Goal: Task Accomplishment & Management: Manage account settings

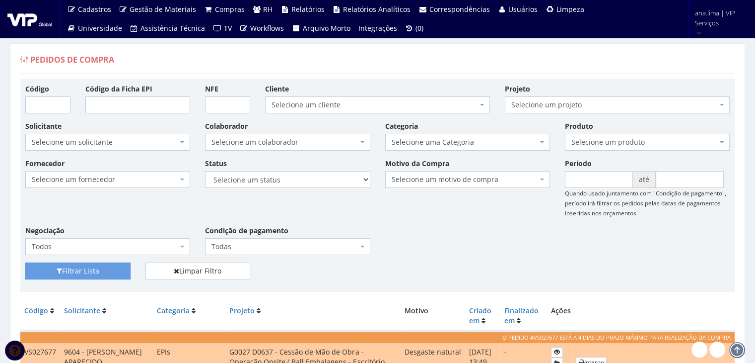
click at [285, 142] on span "Selecione um colaborador" at bounding box center [285, 142] width 146 height 10
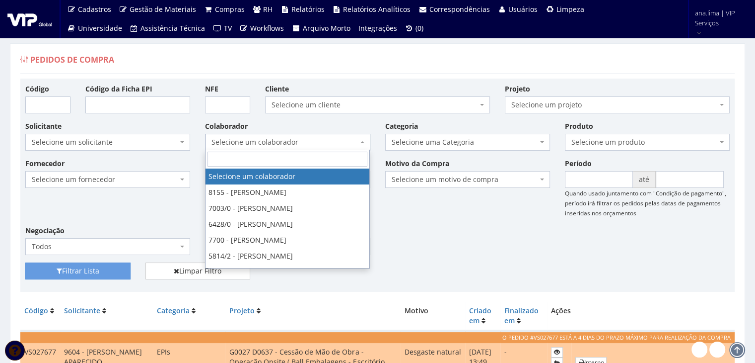
click at [285, 142] on span "Selecione um colaborador" at bounding box center [285, 142] width 146 height 10
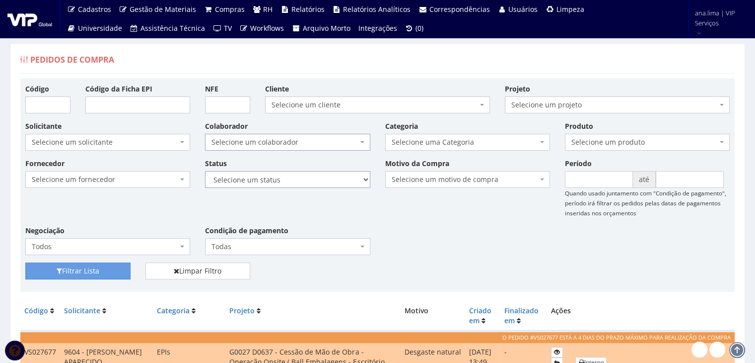
click at [289, 177] on select "Selecione um status Cancelado Aguardando Aprovação Diretoria Pedido Aprovado Ag…" at bounding box center [287, 179] width 165 height 17
select select "1"
click at [205, 171] on select "Selecione um status Cancelado Aguardando Aprovação Diretoria Pedido Aprovado Ag…" at bounding box center [287, 179] width 165 height 17
click at [72, 268] on button "Filtrar Lista" at bounding box center [77, 270] width 105 height 17
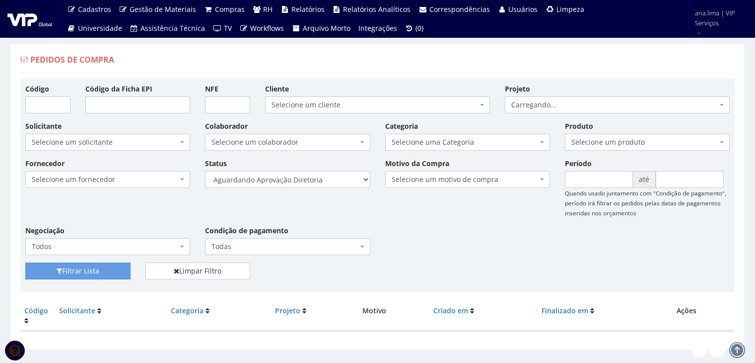
scroll to position [20, 0]
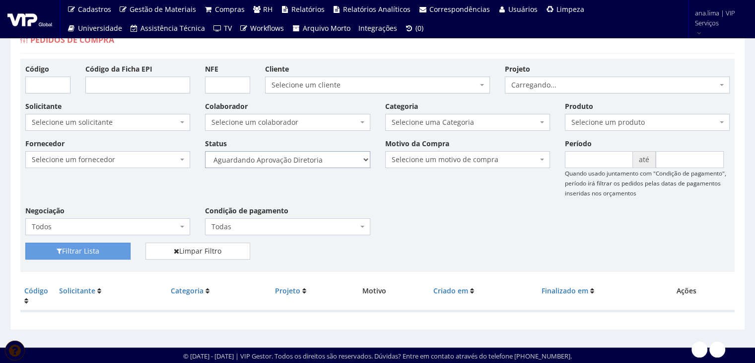
click at [321, 160] on select "Selecione um status Cancelado Aguardando Aprovação Diretoria Pedido Aprovado Ag…" at bounding box center [287, 159] width 165 height 17
select select "4"
click at [205, 151] on select "Selecione um status Cancelado Aguardando Aprovação Diretoria Pedido Aprovado Ag…" at bounding box center [287, 159] width 165 height 17
click at [111, 248] on button "Filtrar Lista" at bounding box center [77, 250] width 105 height 17
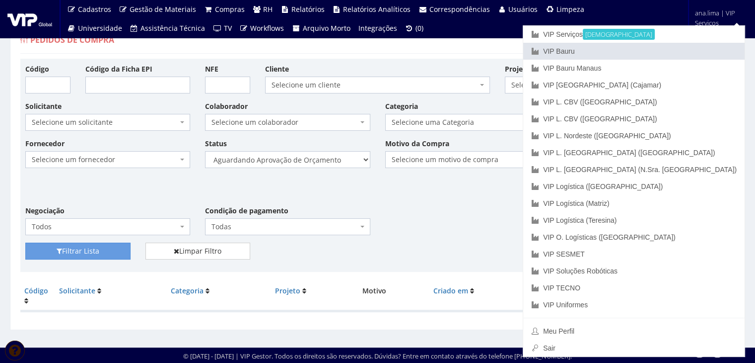
drag, startPoint x: 688, startPoint y: 51, endPoint x: 444, endPoint y: 124, distance: 255.7
click at [688, 51] on link "VIP Bauru" at bounding box center [635, 51] width 222 height 17
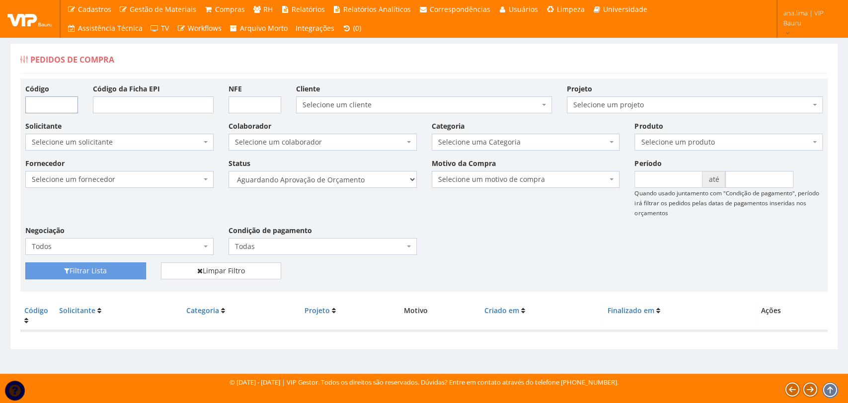
click at [53, 104] on input "Código" at bounding box center [51, 104] width 53 height 17
paste input "VB027668"
click at [32, 103] on input "VB027668" at bounding box center [51, 104] width 53 height 17
type input "VB027668"
click at [349, 175] on select "Selecione um status Cancelado Aguardando Aprovação Diretoria Pedido Aprovado Ag…" at bounding box center [322, 179] width 188 height 17
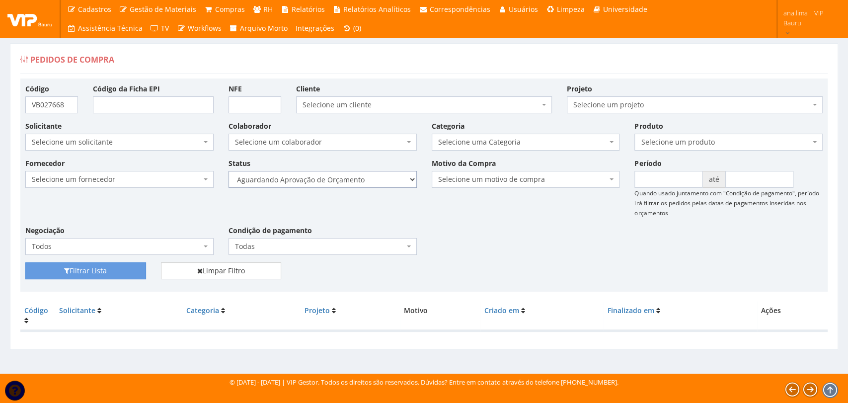
select select
click at [228, 171] on select "Selecione um status Cancelado Aguardando Aprovação Diretoria Pedido Aprovado Ag…" at bounding box center [322, 179] width 188 height 17
click at [344, 138] on span "Selecione um colaborador" at bounding box center [319, 142] width 169 height 10
drag, startPoint x: 113, startPoint y: 270, endPoint x: 403, endPoint y: 266, distance: 290.1
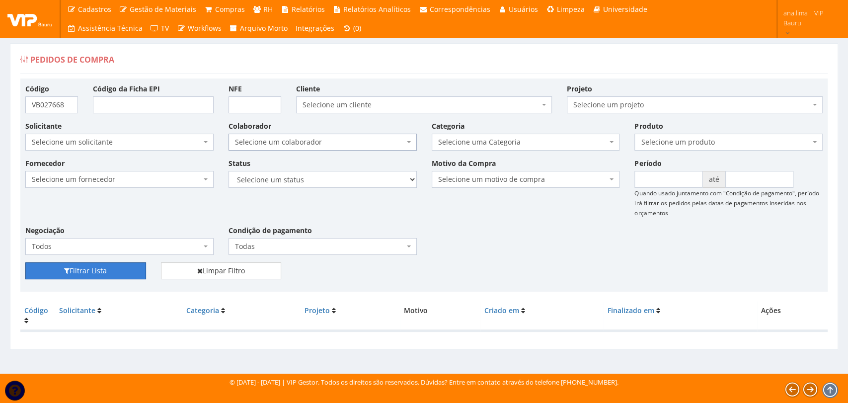
click at [113, 271] on button "Filtrar Lista" at bounding box center [85, 270] width 121 height 17
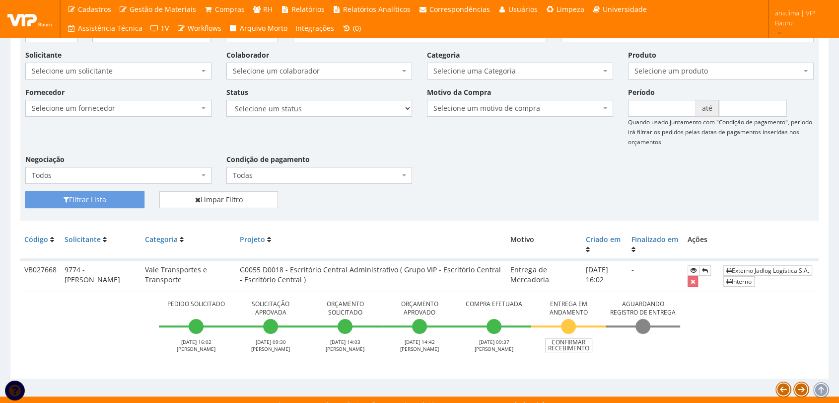
scroll to position [80, 0]
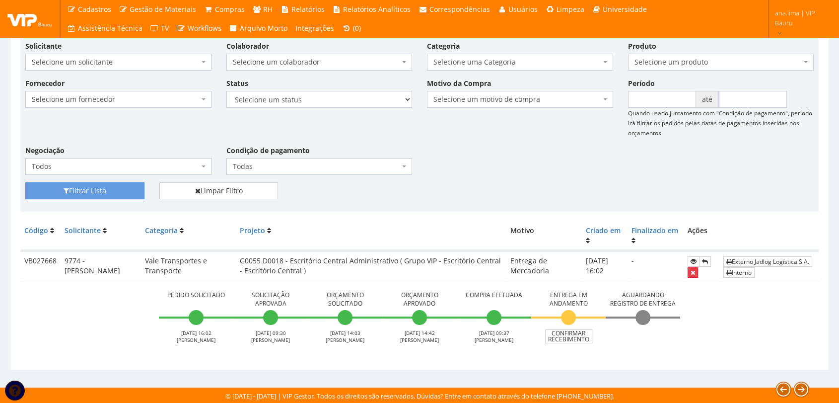
click at [695, 273] on icon "submit" at bounding box center [693, 272] width 4 height 7
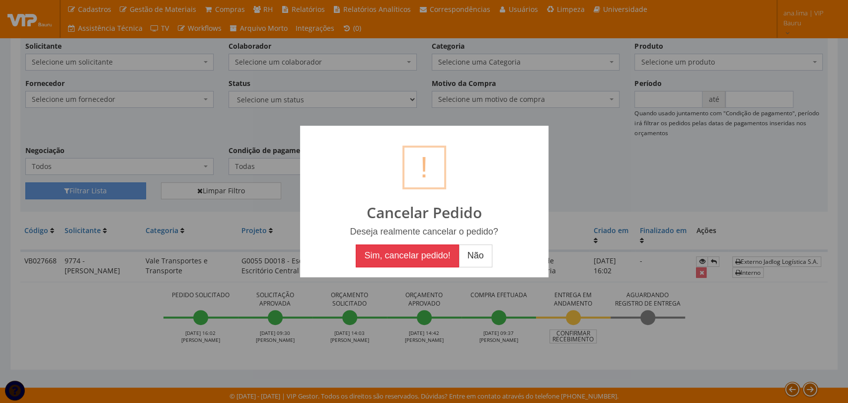
click at [418, 255] on button "Sim, cancelar pedido!" at bounding box center [407, 255] width 103 height 23
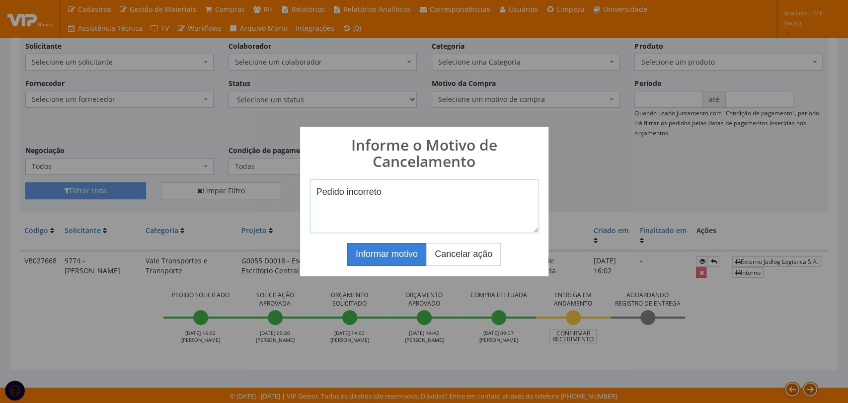
type textarea "Pedido incorreto"
click at [361, 249] on button "Informar motivo" at bounding box center [386, 254] width 79 height 23
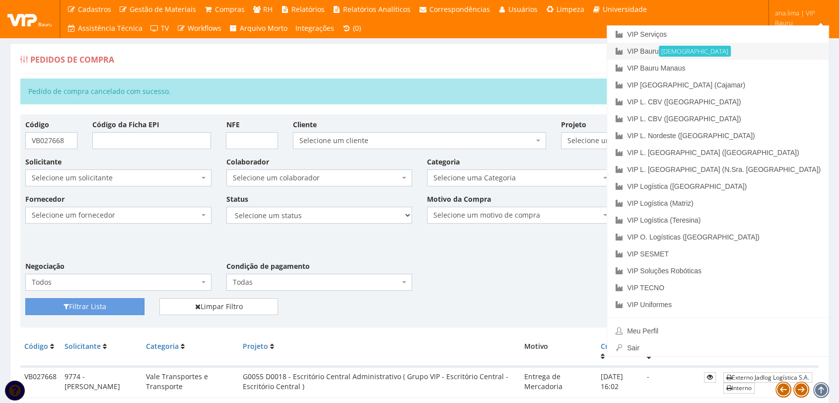
click at [747, 47] on link "VIP Bauru Ativa" at bounding box center [718, 51] width 222 height 17
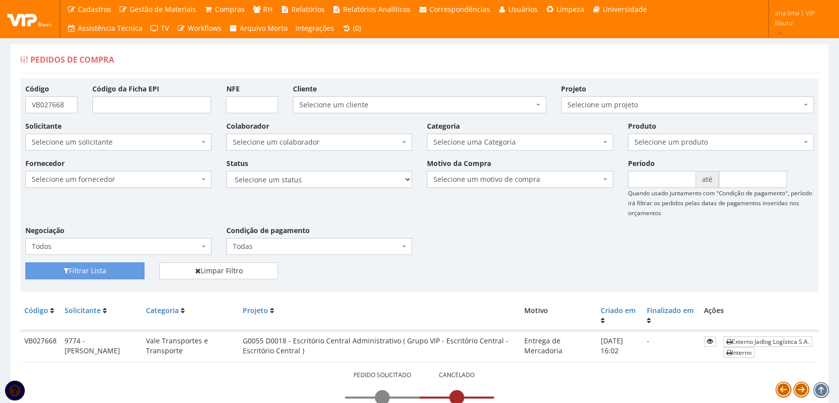
click at [324, 144] on span "Selecione um colaborador" at bounding box center [316, 142] width 167 height 10
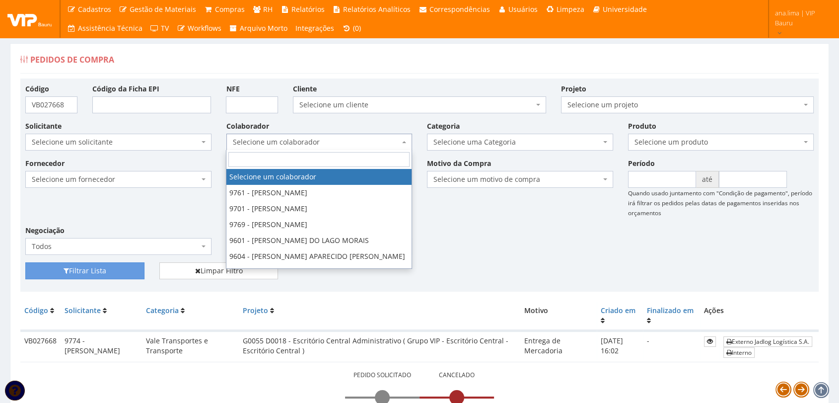
click at [324, 144] on span "Selecione um colaborador" at bounding box center [316, 142] width 167 height 10
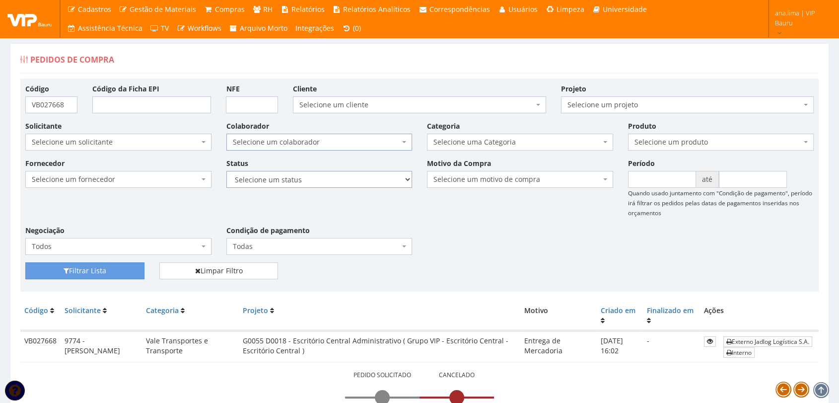
click at [328, 185] on select "Selecione um status Cancelado Aguardando Aprovação Diretoria Pedido Aprovado Ag…" at bounding box center [319, 179] width 186 height 17
select select "1"
click at [226, 171] on select "Selecione um status Cancelado Aguardando Aprovação Diretoria Pedido Aprovado Ag…" at bounding box center [319, 179] width 186 height 17
click at [107, 270] on button "Filtrar Lista" at bounding box center [84, 270] width 119 height 17
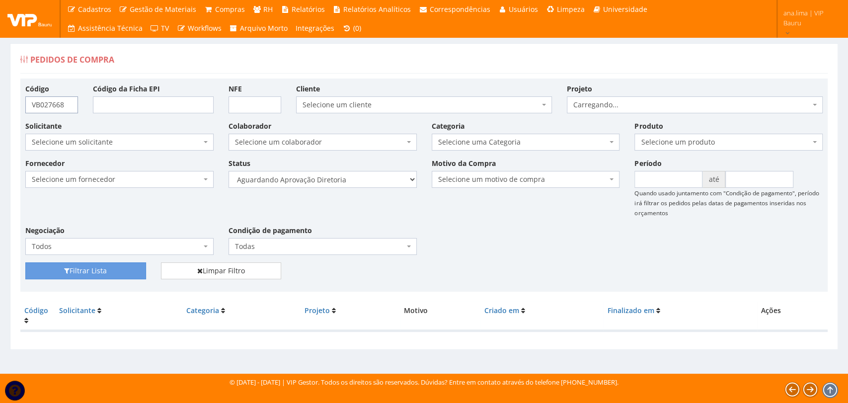
drag, startPoint x: 66, startPoint y: 105, endPoint x: 0, endPoint y: 106, distance: 66.1
click at [0, 106] on div "Pedidos de Compra Código VB027668 Código da Ficha EPI NFE Cliente Selecione um …" at bounding box center [424, 199] width 848 height 349
drag, startPoint x: 56, startPoint y: 267, endPoint x: 61, endPoint y: 266, distance: 5.5
click at [58, 267] on button "Filtrar Lista" at bounding box center [85, 270] width 121 height 17
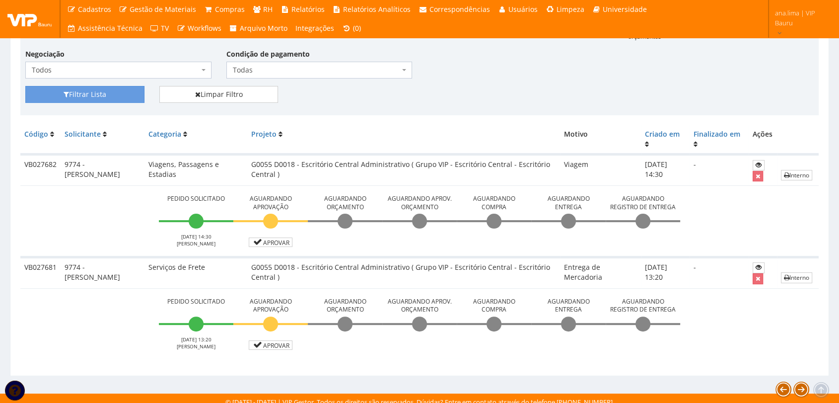
scroll to position [183, 0]
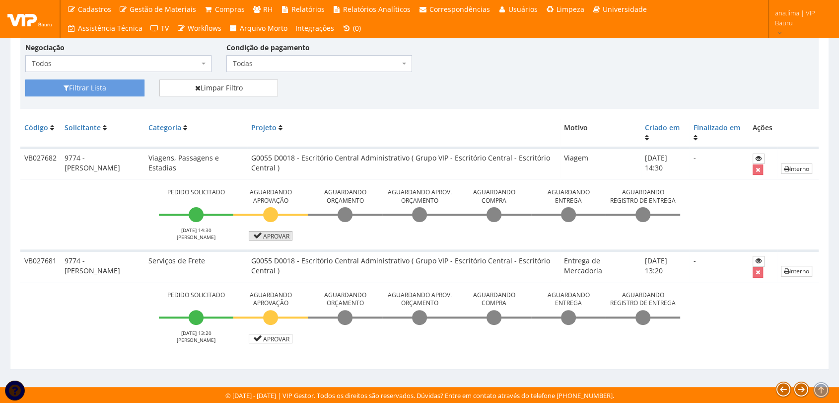
click at [277, 238] on link "Aprovar" at bounding box center [271, 235] width 44 height 9
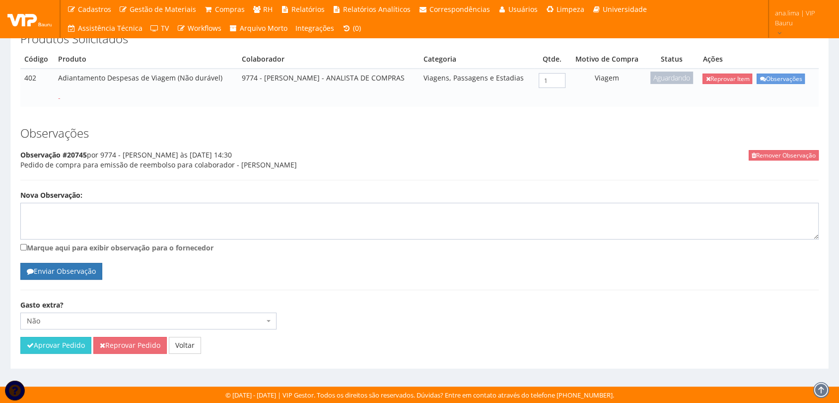
scroll to position [165, 0]
click at [62, 344] on button "Aprovar Pedido" at bounding box center [55, 345] width 71 height 17
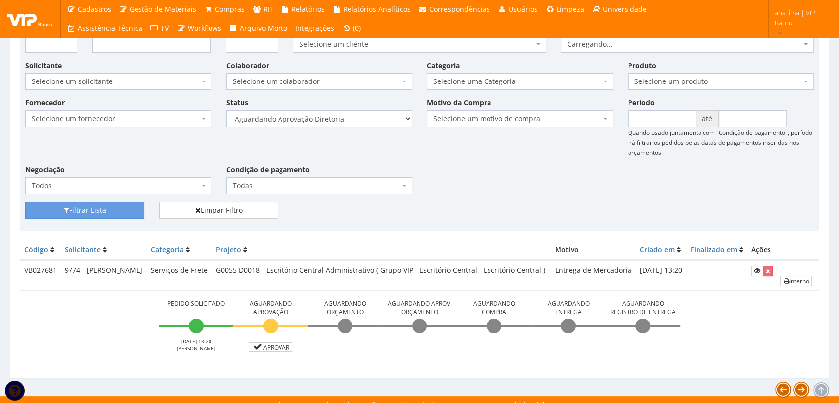
scroll to position [116, 0]
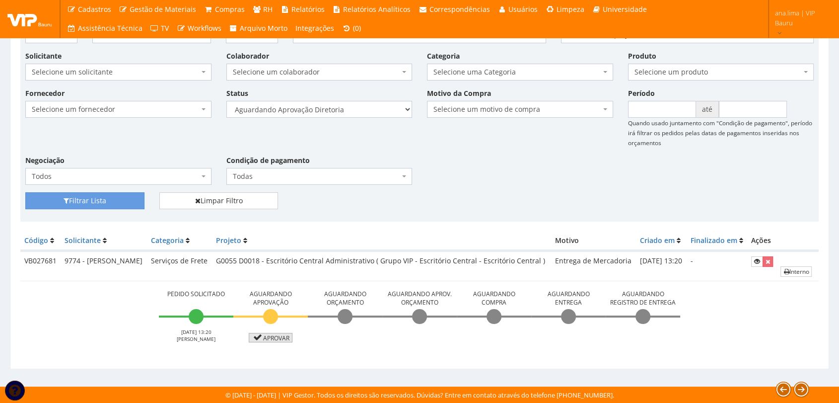
click at [276, 342] on link "Aprovar" at bounding box center [271, 337] width 44 height 9
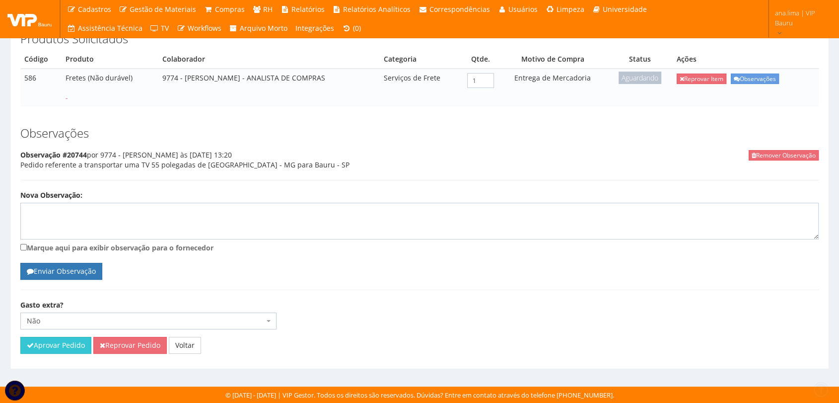
scroll to position [165, 0]
drag, startPoint x: 67, startPoint y: 347, endPoint x: 465, endPoint y: 53, distance: 494.8
click at [67, 346] on button "Aprovar Pedido" at bounding box center [55, 345] width 71 height 17
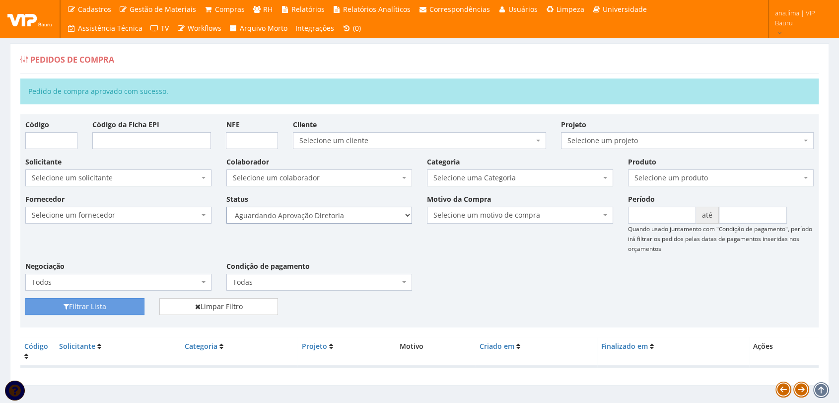
click at [375, 208] on select "Selecione um status Cancelado Aguardando Aprovação Diretoria Pedido Aprovado Ag…" at bounding box center [319, 215] width 186 height 17
select select "4"
click at [226, 207] on select "Selecione um status Cancelado Aguardando Aprovação Diretoria Pedido Aprovado Ag…" at bounding box center [319, 215] width 186 height 17
click at [122, 305] on button "Filtrar Lista" at bounding box center [84, 306] width 119 height 17
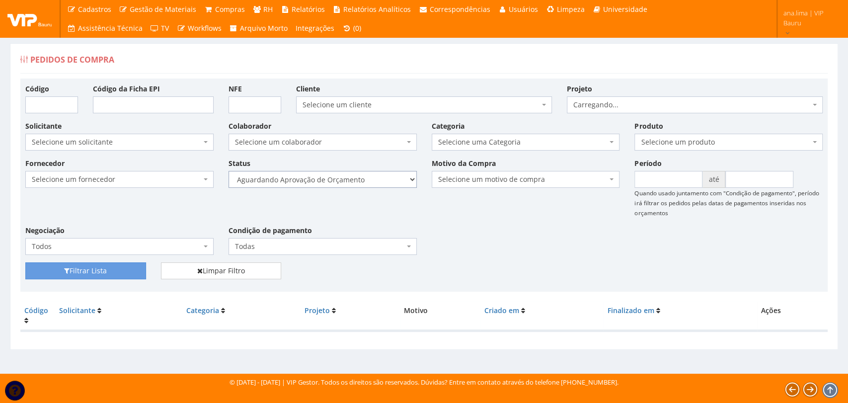
click at [390, 177] on select "Selecione um status Cancelado Aguardando Aprovação Diretoria Pedido Aprovado Ag…" at bounding box center [322, 179] width 188 height 17
select select "1"
click at [228, 171] on select "Selecione um status Cancelado Aguardando Aprovação Diretoria Pedido Aprovado Ag…" at bounding box center [322, 179] width 188 height 17
click at [123, 270] on button "Filtrar Lista" at bounding box center [85, 270] width 121 height 17
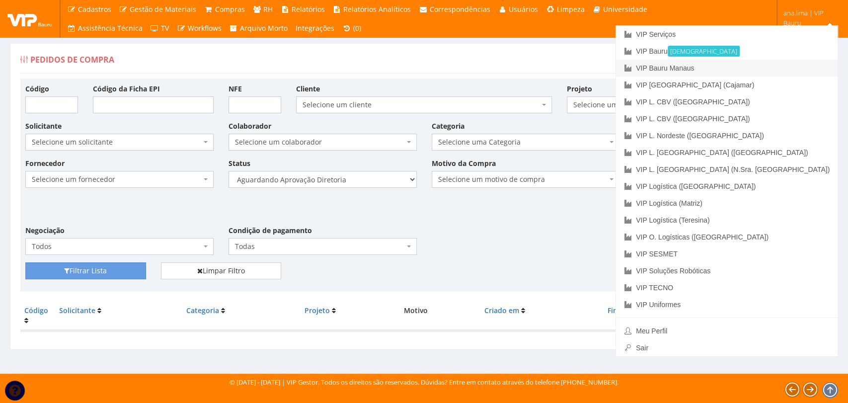
click at [779, 67] on link "VIP Bauru Manaus" at bounding box center [727, 68] width 222 height 17
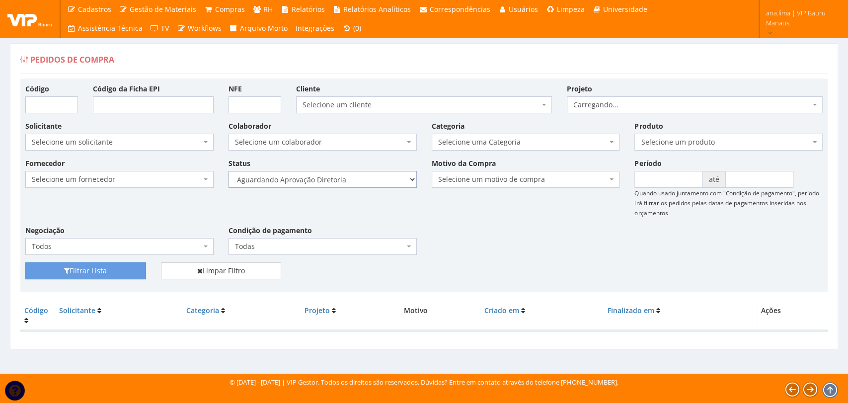
click at [364, 174] on select "Selecione um status Cancelado Aguardando Aprovação Diretoria Pedido Aprovado Ag…" at bounding box center [322, 179] width 188 height 17
click at [228, 171] on select "Selecione um status Cancelado Aguardando Aprovação Diretoria Pedido Aprovado Ag…" at bounding box center [322, 179] width 188 height 17
click at [111, 271] on button "Filtrar Lista" at bounding box center [85, 270] width 121 height 17
click at [365, 183] on select "Selecione um status Cancelado Aguardando Aprovação Diretoria Pedido Aprovado Ag…" at bounding box center [322, 179] width 188 height 17
select select "4"
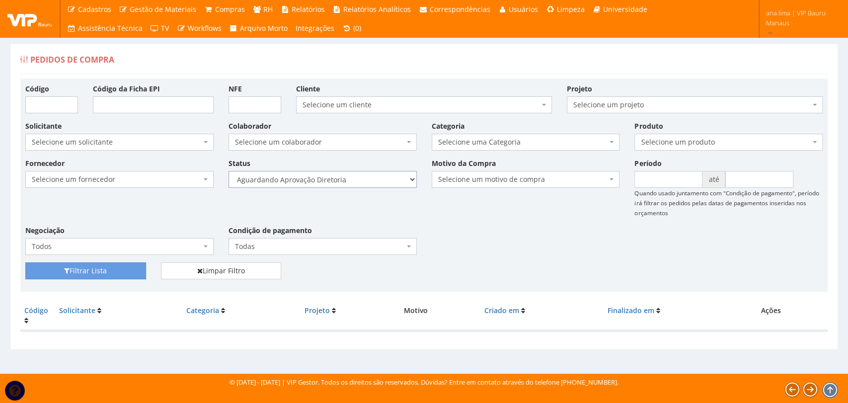
click at [228, 171] on select "Selecione um status Cancelado Aguardando Aprovação Diretoria Pedido Aprovado Ag…" at bounding box center [322, 179] width 188 height 17
click at [130, 270] on button "Filtrar Lista" at bounding box center [85, 270] width 121 height 17
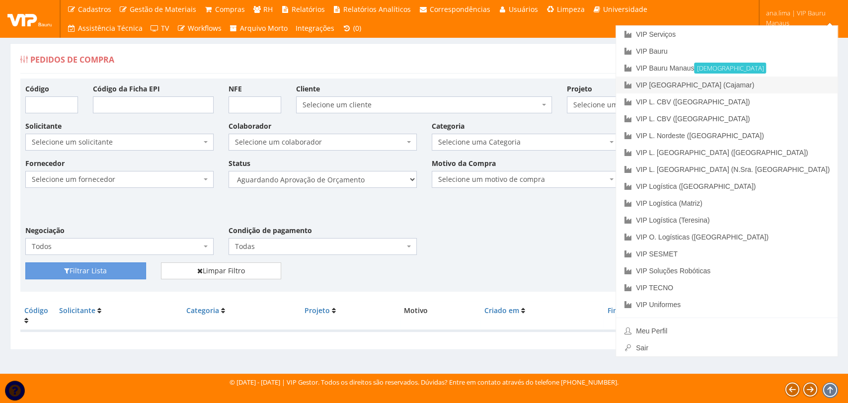
click at [801, 80] on link "VIP [GEOGRAPHIC_DATA] (Cajamar)" at bounding box center [727, 84] width 222 height 17
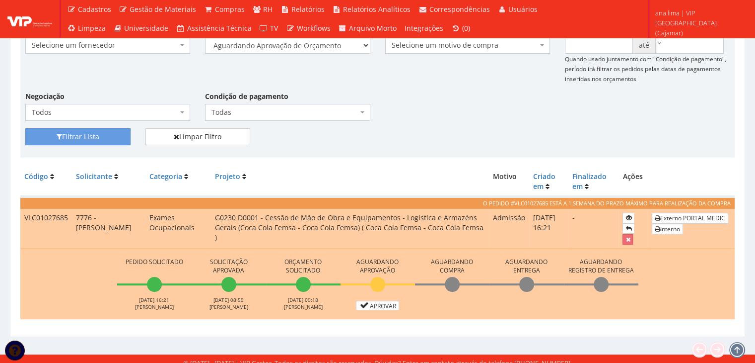
scroll to position [141, 0]
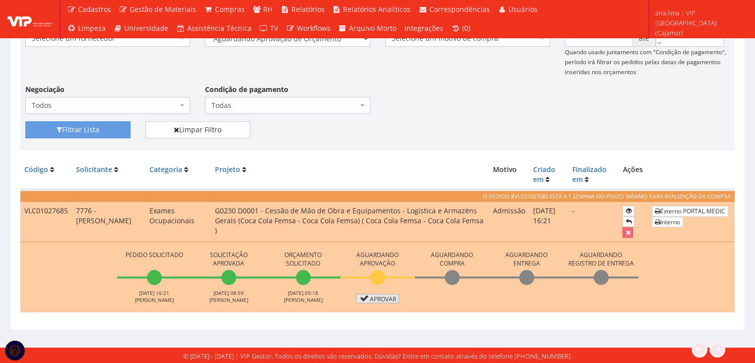
click at [376, 296] on link "Aprovar" at bounding box center [378, 298] width 44 height 9
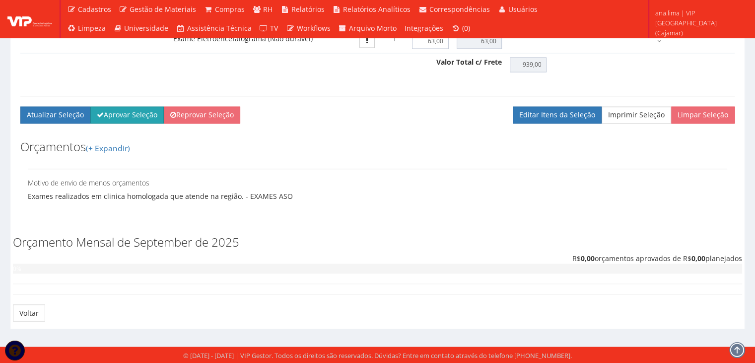
click at [137, 115] on button "Aprovar Seleção" at bounding box center [127, 114] width 74 height 17
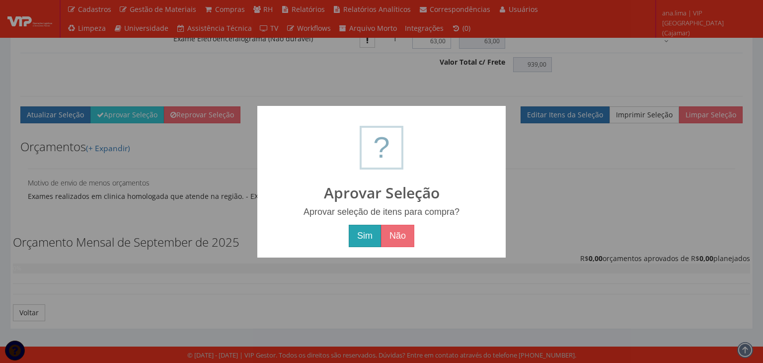
click at [360, 239] on button "Sim" at bounding box center [365, 236] width 32 height 23
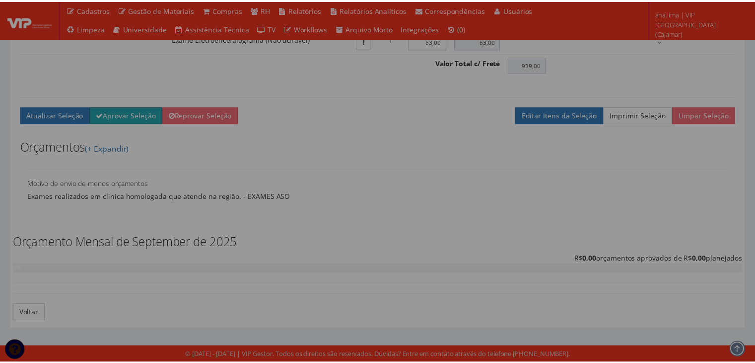
scroll to position [1708, 0]
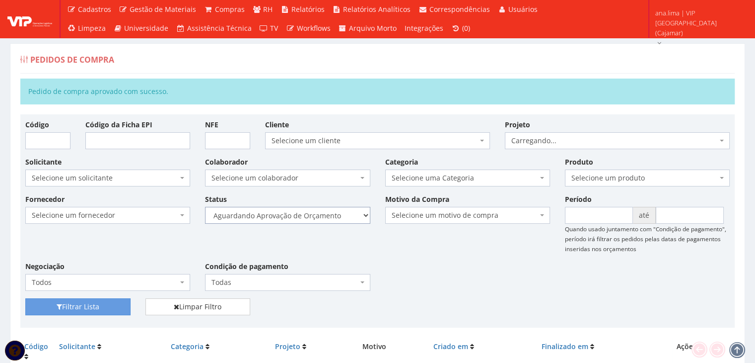
click at [329, 217] on select "Selecione um status Cancelado Aguardando Aprovação Diretoria Pedido Aprovado Ag…" at bounding box center [287, 215] width 165 height 17
select select "1"
click at [205, 207] on select "Selecione um status Cancelado Aguardando Aprovação Diretoria Pedido Aprovado Ag…" at bounding box center [287, 215] width 165 height 17
drag, startPoint x: 120, startPoint y: 300, endPoint x: 171, endPoint y: 294, distance: 52.1
click at [123, 299] on button "Filtrar Lista" at bounding box center [77, 306] width 105 height 17
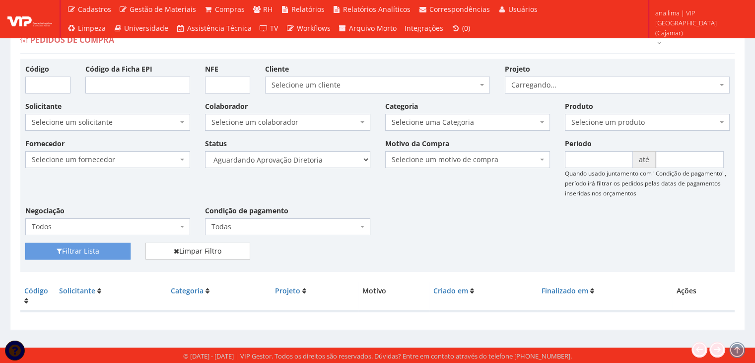
scroll to position [20, 0]
click at [308, 161] on select "Selecione um status Cancelado Aguardando Aprovação Diretoria Pedido Aprovado Ag…" at bounding box center [287, 159] width 165 height 17
select select "4"
click at [205, 151] on select "Selecione um status Cancelado Aguardando Aprovação Diretoria Pedido Aprovado Ag…" at bounding box center [287, 159] width 165 height 17
click at [121, 247] on button "Filtrar Lista" at bounding box center [77, 250] width 105 height 17
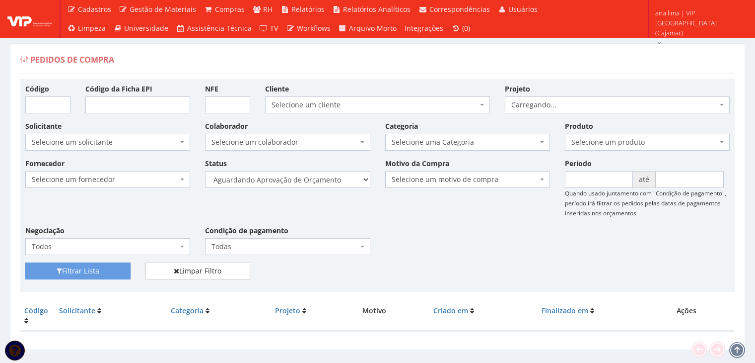
scroll to position [20, 0]
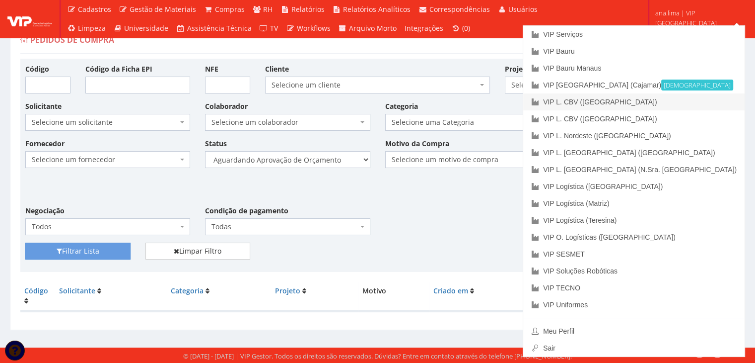
click at [689, 106] on link "VIP L. CBV ([GEOGRAPHIC_DATA])" at bounding box center [635, 101] width 222 height 17
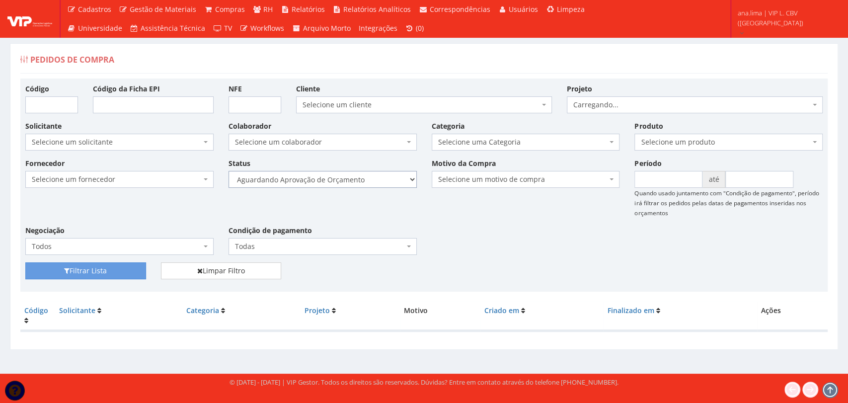
click at [357, 184] on select "Selecione um status Cancelado Aguardando Aprovação Diretoria Pedido Aprovado Ag…" at bounding box center [322, 179] width 188 height 17
select select "1"
click at [228, 171] on select "Selecione um status Cancelado Aguardando Aprovação Diretoria Pedido Aprovado Ag…" at bounding box center [322, 179] width 188 height 17
click at [137, 271] on button "Filtrar Lista" at bounding box center [85, 270] width 121 height 17
click at [359, 182] on select "Selecione um status Cancelado Aguardando Aprovação Diretoria Pedido Aprovado Ag…" at bounding box center [322, 179] width 188 height 17
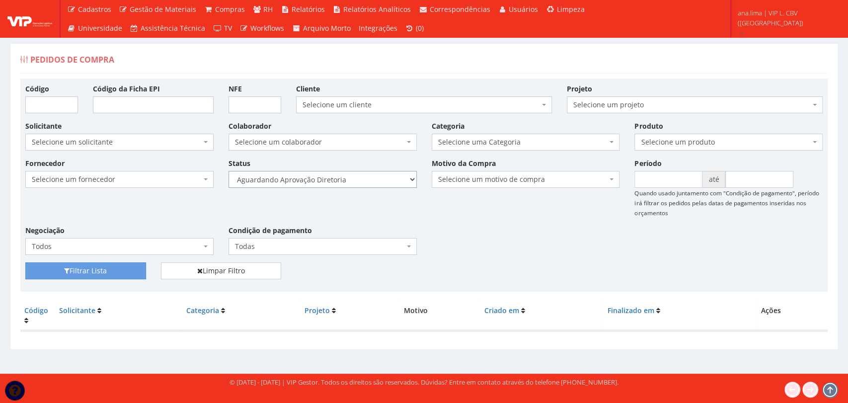
select select "4"
click at [228, 171] on select "Selecione um status Cancelado Aguardando Aprovação Diretoria Pedido Aprovado Ag…" at bounding box center [322, 179] width 188 height 17
click at [111, 267] on button "Filtrar Lista" at bounding box center [85, 270] width 121 height 17
click at [376, 182] on select "Selecione um status Cancelado Aguardando Aprovação Diretoria Pedido Aprovado Ag…" at bounding box center [322, 179] width 188 height 17
select select "1"
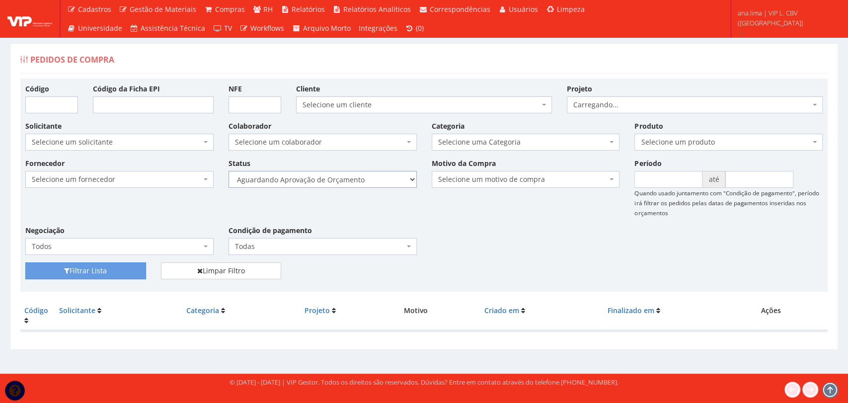
click at [228, 171] on select "Selecione um status Cancelado Aguardando Aprovação Diretoria Pedido Aprovado Ag…" at bounding box center [322, 179] width 188 height 17
click at [114, 271] on button "Filtrar Lista" at bounding box center [85, 270] width 121 height 17
click at [356, 180] on select "Selecione um status Cancelado Aguardando Aprovação Diretoria Pedido Aprovado Ag…" at bounding box center [322, 179] width 188 height 17
select select "4"
click at [228, 171] on select "Selecione um status Cancelado Aguardando Aprovação Diretoria Pedido Aprovado Ag…" at bounding box center [322, 179] width 188 height 17
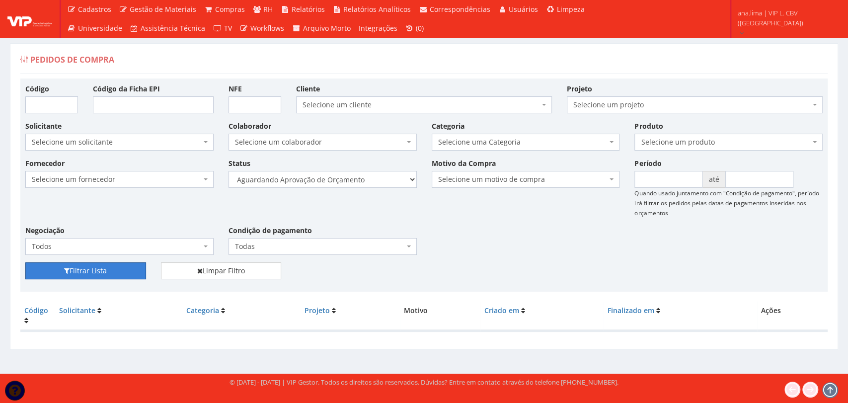
drag, startPoint x: 105, startPoint y: 275, endPoint x: 247, endPoint y: 257, distance: 143.2
click at [106, 274] on button "Filtrar Lista" at bounding box center [85, 270] width 121 height 17
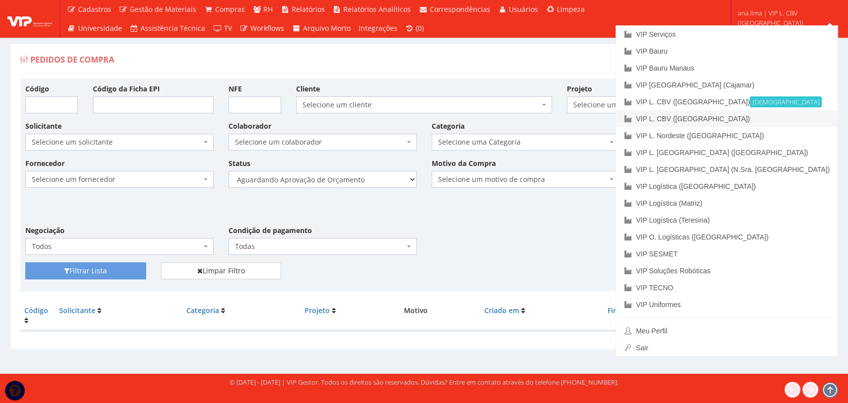
click at [785, 114] on link "VIP L. CBV ([GEOGRAPHIC_DATA])" at bounding box center [727, 118] width 222 height 17
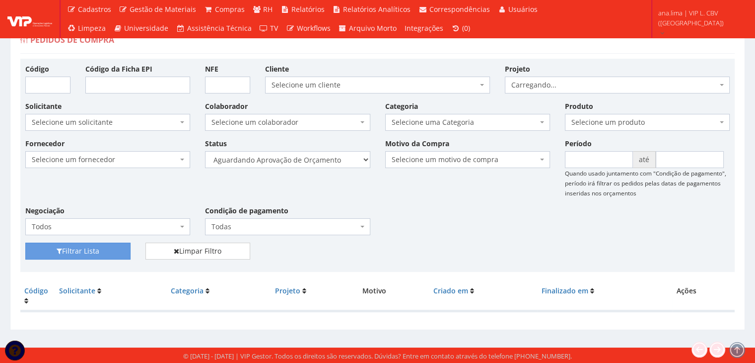
scroll to position [20, 0]
click at [330, 159] on select "Selecione um status Cancelado Aguardando Aprovação Diretoria Pedido Aprovado Ag…" at bounding box center [287, 159] width 165 height 17
select select "1"
click at [205, 151] on select "Selecione um status Cancelado Aguardando Aprovação Diretoria Pedido Aprovado Ag…" at bounding box center [287, 159] width 165 height 17
click at [105, 246] on button "Filtrar Lista" at bounding box center [77, 250] width 105 height 17
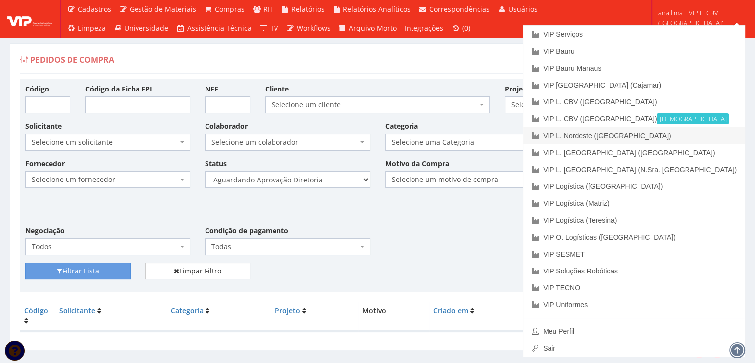
click at [708, 141] on link "VIP L. Nordeste ([GEOGRAPHIC_DATA])" at bounding box center [635, 135] width 222 height 17
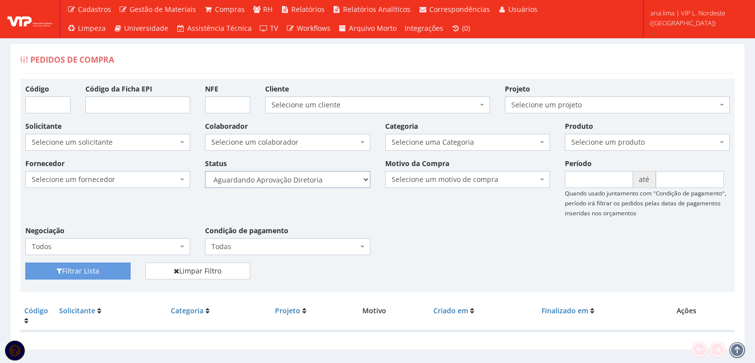
click at [354, 180] on select "Selecione um status Cancelado Aguardando Aprovação Diretoria Pedido Aprovado Ag…" at bounding box center [287, 179] width 165 height 17
select select "4"
click at [205, 171] on select "Selecione um status Cancelado Aguardando Aprovação Diretoria Pedido Aprovado Ag…" at bounding box center [287, 179] width 165 height 17
click at [124, 268] on button "Filtrar Lista" at bounding box center [77, 270] width 105 height 17
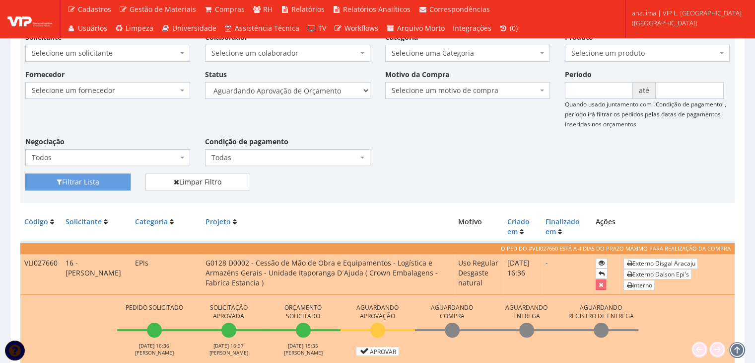
scroll to position [248, 0]
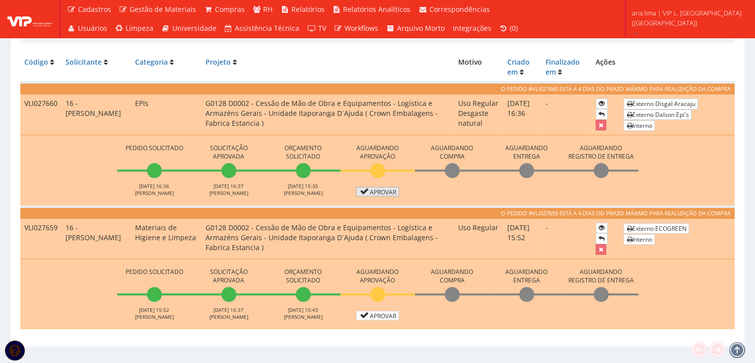
click at [391, 195] on link "Aprovar" at bounding box center [378, 191] width 44 height 9
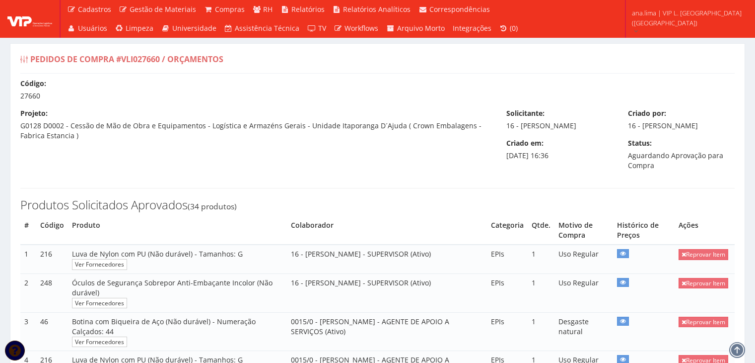
select select "0"
select select "outros"
select select "30"
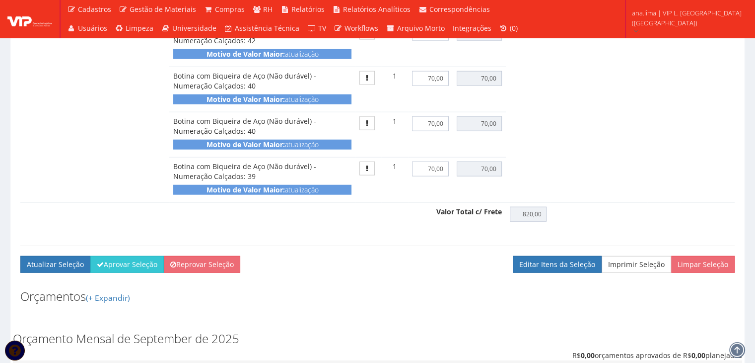
scroll to position [2295, 0]
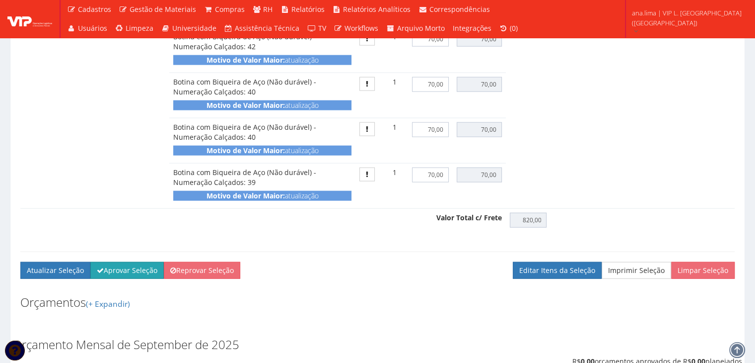
click at [129, 269] on button "Aprovar Seleção" at bounding box center [127, 270] width 74 height 17
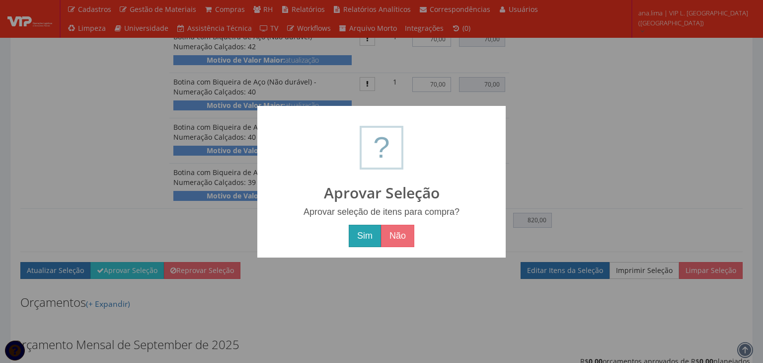
click at [366, 238] on button "Sim" at bounding box center [365, 236] width 32 height 23
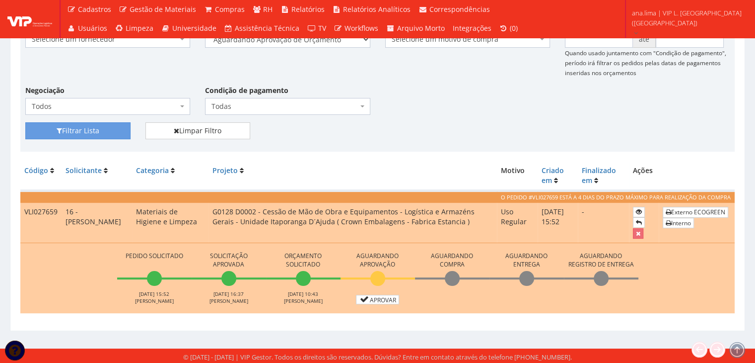
scroll to position [176, 0]
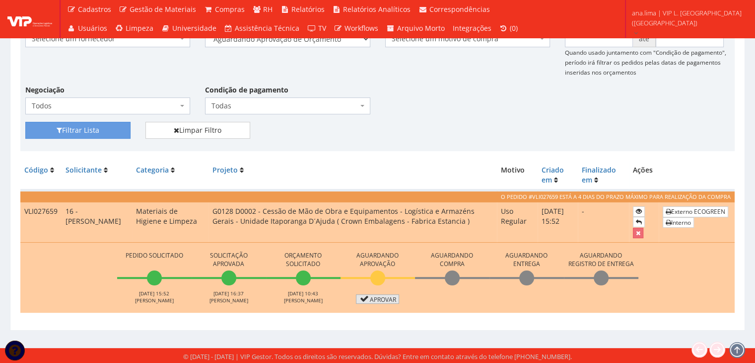
click at [374, 297] on link "Aprovar" at bounding box center [378, 298] width 44 height 9
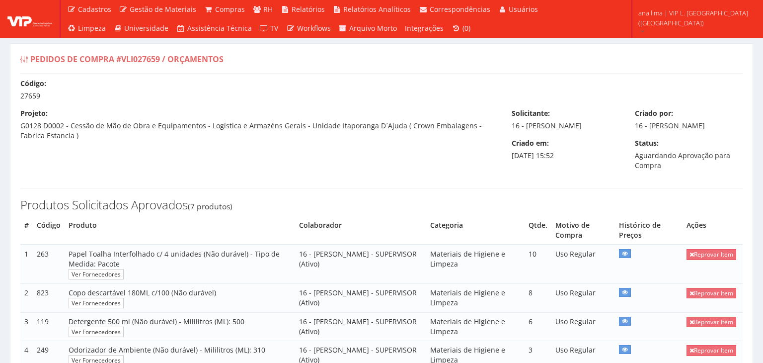
select select "30"
select select "0"
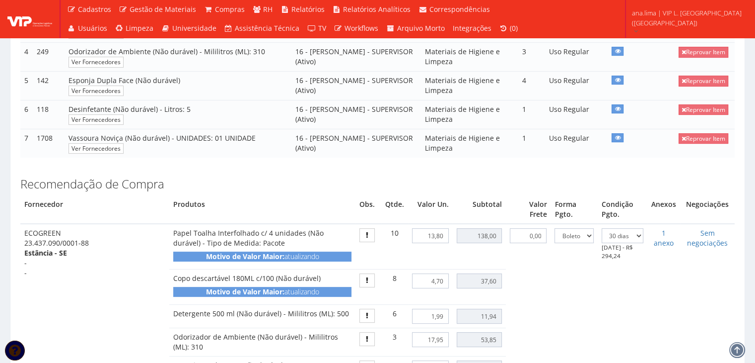
scroll to position [546, 0]
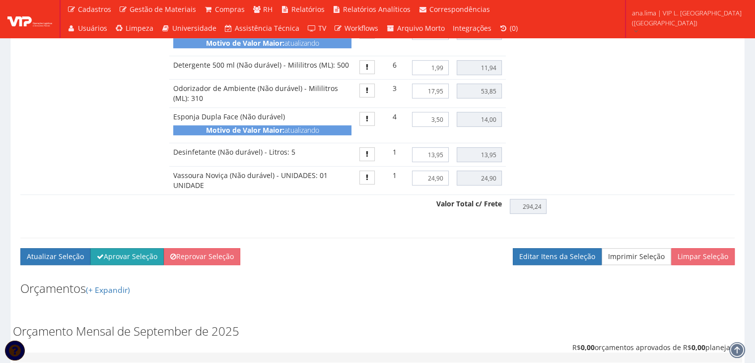
click at [143, 260] on button "Aprovar Seleção" at bounding box center [127, 256] width 74 height 17
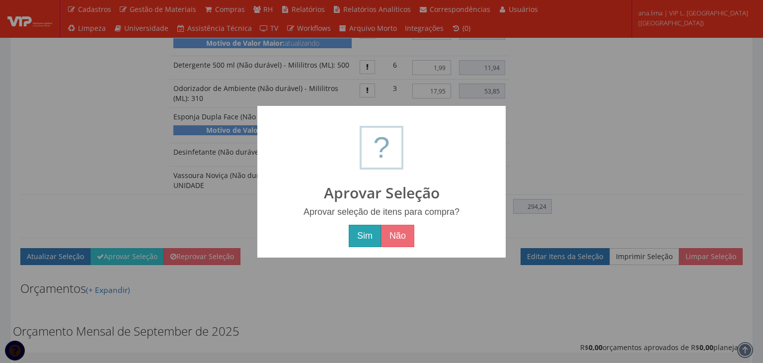
click at [364, 238] on button "Sim" at bounding box center [365, 236] width 32 height 23
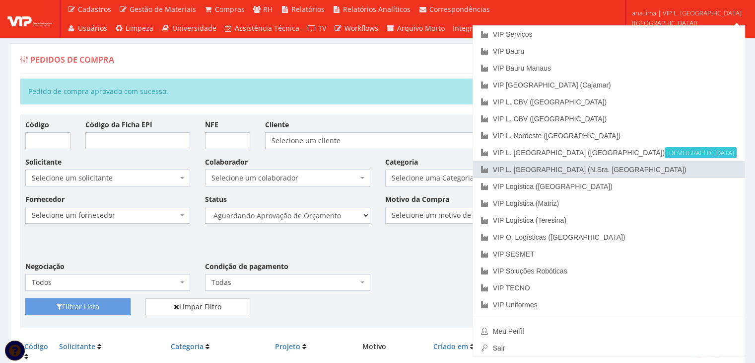
click at [714, 173] on link "VIP L. [GEOGRAPHIC_DATA] (N.Sra. [GEOGRAPHIC_DATA])" at bounding box center [609, 169] width 272 height 17
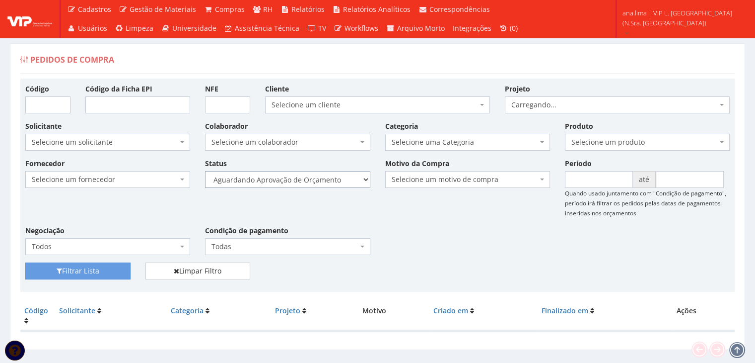
click at [324, 183] on select "Selecione um status Cancelado Aguardando Aprovação Diretoria Pedido Aprovado Ag…" at bounding box center [287, 179] width 165 height 17
select select "1"
click at [205, 171] on select "Selecione um status Cancelado Aguardando Aprovação Diretoria Pedido Aprovado Ag…" at bounding box center [287, 179] width 165 height 17
drag, startPoint x: 115, startPoint y: 270, endPoint x: 217, endPoint y: 237, distance: 106.5
click at [115, 270] on button "Filtrar Lista" at bounding box center [77, 270] width 105 height 17
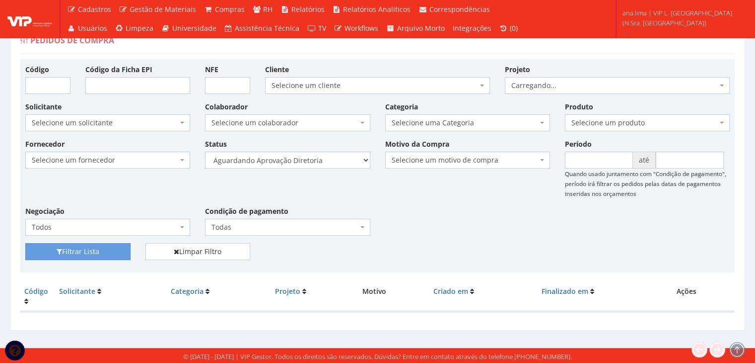
scroll to position [20, 0]
click at [336, 164] on select "Selecione um status Cancelado Aguardando Aprovação Diretoria Pedido Aprovado Ag…" at bounding box center [287, 159] width 165 height 17
select select "4"
click at [205, 151] on select "Selecione um status Cancelado Aguardando Aprovação Diretoria Pedido Aprovado Ag…" at bounding box center [287, 159] width 165 height 17
drag, startPoint x: 113, startPoint y: 255, endPoint x: 334, endPoint y: 218, distance: 223.7
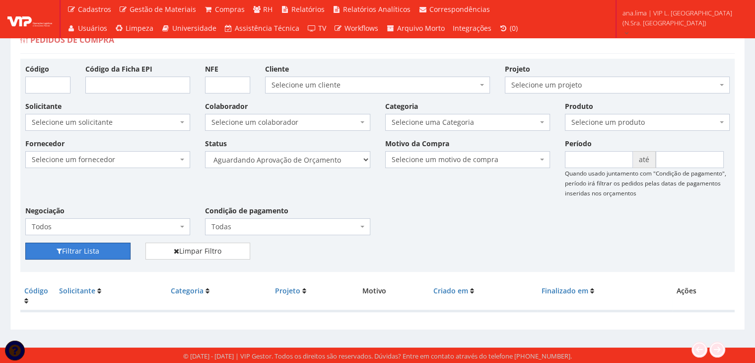
click at [113, 254] on button "Filtrar Lista" at bounding box center [77, 250] width 105 height 17
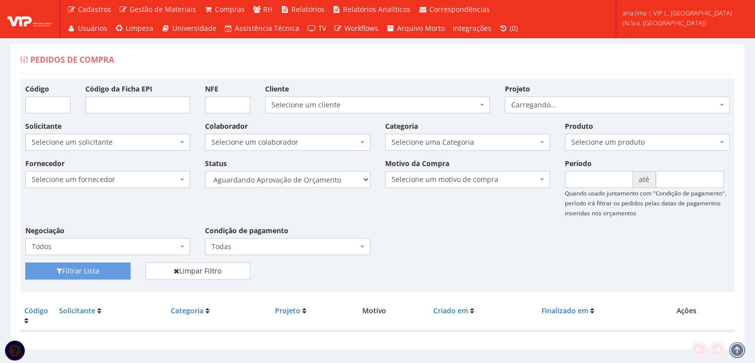
scroll to position [20, 0]
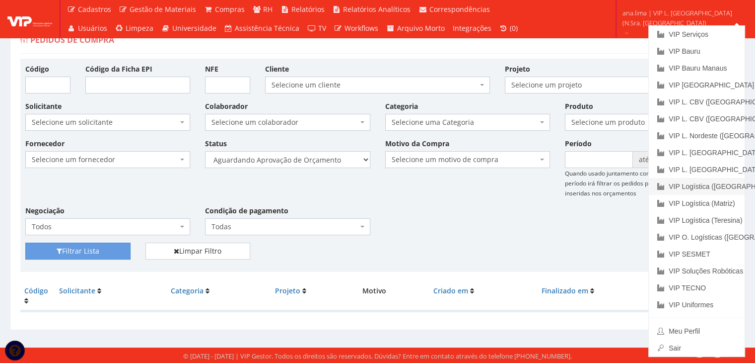
click at [710, 190] on link "VIP Logística ([GEOGRAPHIC_DATA])" at bounding box center [697, 186] width 96 height 17
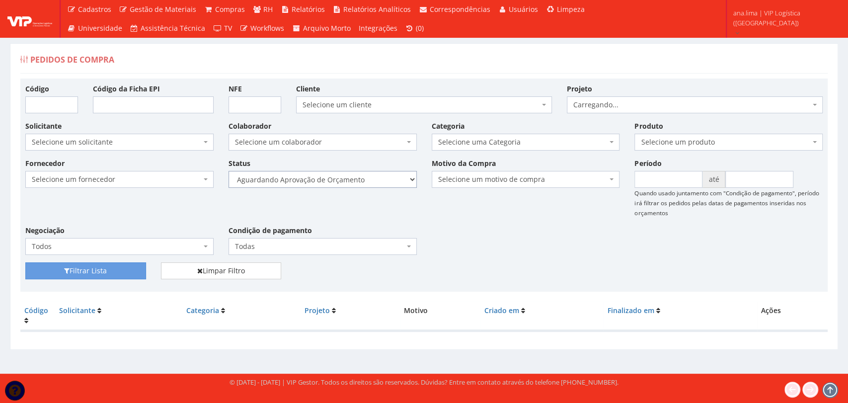
click at [382, 183] on select "Selecione um status Cancelado Aguardando Aprovação Diretoria Pedido Aprovado Ag…" at bounding box center [322, 179] width 188 height 17
select select "1"
click at [228, 171] on select "Selecione um status Cancelado Aguardando Aprovação Diretoria Pedido Aprovado Ag…" at bounding box center [322, 179] width 188 height 17
click at [138, 271] on button "Filtrar Lista" at bounding box center [85, 270] width 121 height 17
drag, startPoint x: 0, startPoint y: 0, endPoint x: 346, endPoint y: 177, distance: 388.5
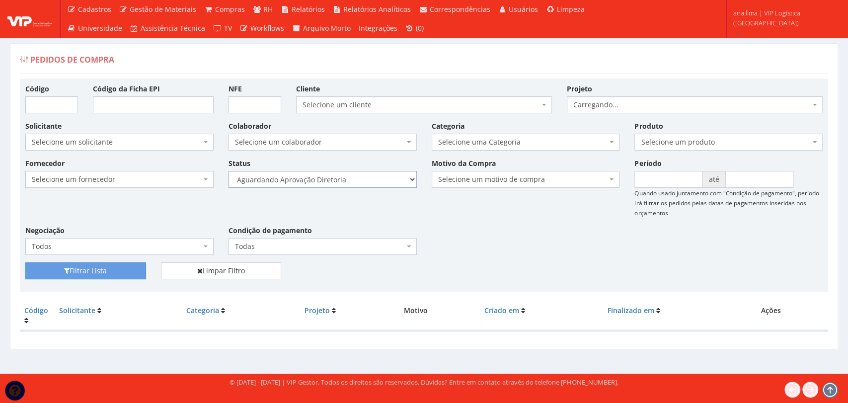
click at [346, 177] on select "Selecione um status Cancelado Aguardando Aprovação Diretoria Pedido Aprovado Ag…" at bounding box center [322, 179] width 188 height 17
select select "4"
click at [228, 171] on select "Selecione um status Cancelado Aguardando Aprovação Diretoria Pedido Aprovado Ag…" at bounding box center [322, 179] width 188 height 17
click at [133, 271] on button "Filtrar Lista" at bounding box center [85, 270] width 121 height 17
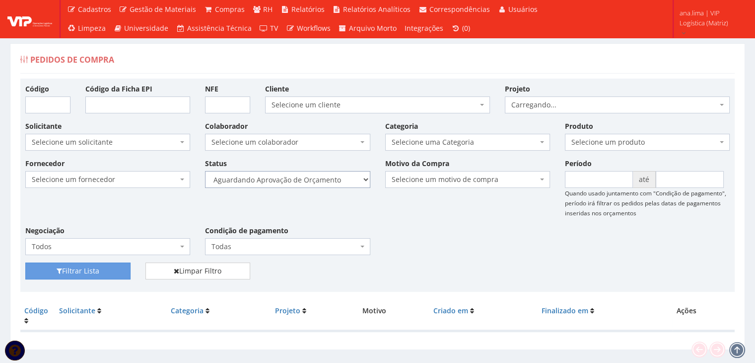
click at [312, 181] on select "Selecione um status Cancelado Aguardando Aprovação Diretoria Pedido Aprovado Ag…" at bounding box center [287, 179] width 165 height 17
select select "1"
click at [205, 171] on select "Selecione um status Cancelado Aguardando Aprovação Diretoria Pedido Aprovado Ag…" at bounding box center [287, 179] width 165 height 17
click at [107, 272] on button "Filtrar Lista" at bounding box center [77, 270] width 105 height 17
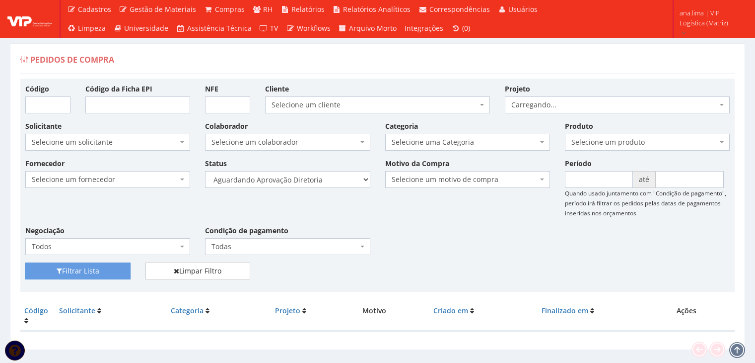
scroll to position [20, 0]
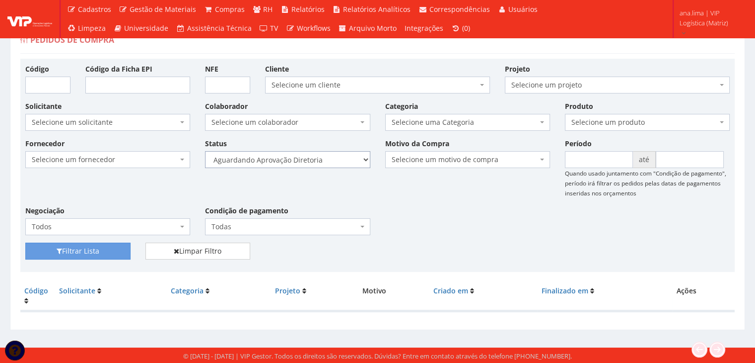
click at [335, 160] on select "Selecione um status Cancelado Aguardando Aprovação Diretoria Pedido Aprovado Ag…" at bounding box center [287, 159] width 165 height 17
select select "4"
click at [205, 151] on select "Selecione um status Cancelado Aguardando Aprovação Diretoria Pedido Aprovado Ag…" at bounding box center [287, 159] width 165 height 17
click at [84, 247] on button "Filtrar Lista" at bounding box center [77, 250] width 105 height 17
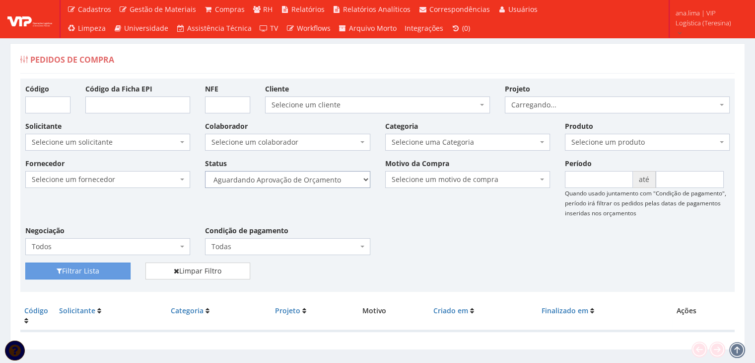
drag, startPoint x: 322, startPoint y: 177, endPoint x: 325, endPoint y: 185, distance: 8.3
click at [323, 177] on select "Selecione um status Cancelado Aguardando Aprovação Diretoria Pedido Aprovado Ag…" at bounding box center [287, 179] width 165 height 17
select select "1"
click at [205, 171] on select "Selecione um status Cancelado Aguardando Aprovação Diretoria Pedido Aprovado Ag…" at bounding box center [287, 179] width 165 height 17
click at [90, 271] on button "Filtrar Lista" at bounding box center [77, 270] width 105 height 17
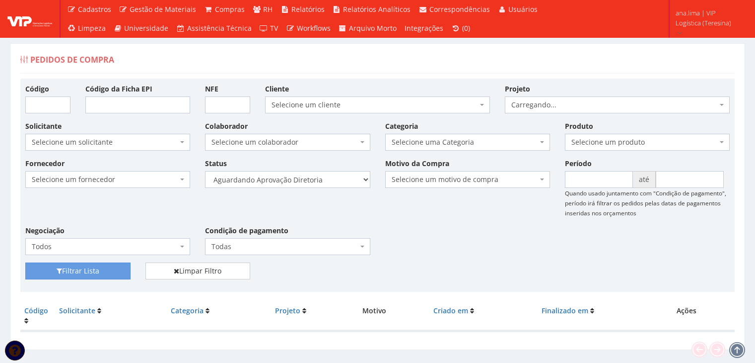
scroll to position [20, 0]
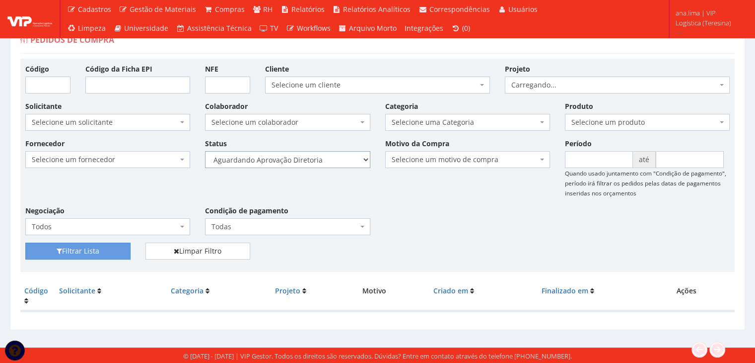
click at [348, 161] on select "Selecione um status Cancelado Aguardando Aprovação Diretoria Pedido Aprovado Ag…" at bounding box center [287, 159] width 165 height 17
select select "4"
click at [205, 151] on select "Selecione um status Cancelado Aguardando Aprovação Diretoria Pedido Aprovado Ag…" at bounding box center [287, 159] width 165 height 17
click at [97, 248] on button "Filtrar Lista" at bounding box center [77, 250] width 105 height 17
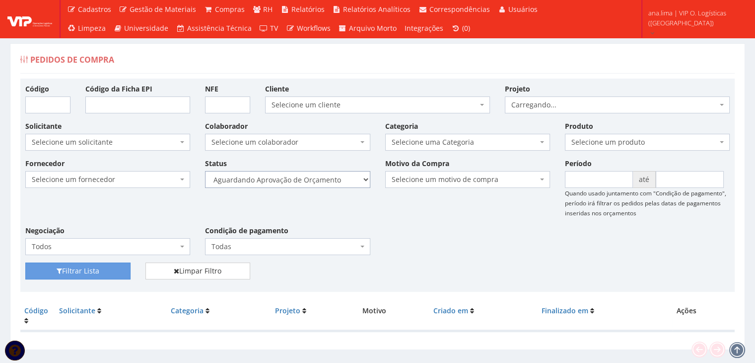
drag, startPoint x: 336, startPoint y: 178, endPoint x: 336, endPoint y: 184, distance: 6.0
click at [336, 178] on select "Selecione um status Cancelado Aguardando Aprovação Diretoria Pedido Aprovado Ag…" at bounding box center [287, 179] width 165 height 17
select select "1"
click at [205, 171] on select "Selecione um status Cancelado Aguardando Aprovação Diretoria Pedido Aprovado Ag…" at bounding box center [287, 179] width 165 height 17
click at [106, 273] on button "Filtrar Lista" at bounding box center [77, 270] width 105 height 17
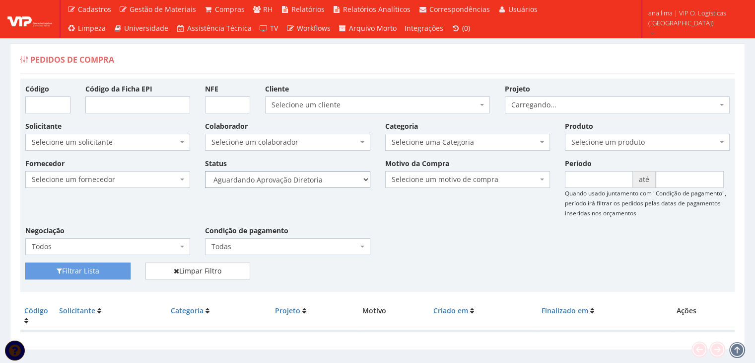
drag, startPoint x: 326, startPoint y: 176, endPoint x: 329, endPoint y: 187, distance: 11.2
click at [326, 176] on select "Selecione um status Cancelado Aguardando Aprovação Diretoria Pedido Aprovado Ag…" at bounding box center [287, 179] width 165 height 17
select select "4"
click at [205, 171] on select "Selecione um status Cancelado Aguardando Aprovação Diretoria Pedido Aprovado Ag…" at bounding box center [287, 179] width 165 height 17
click at [107, 269] on button "Filtrar Lista" at bounding box center [77, 270] width 105 height 17
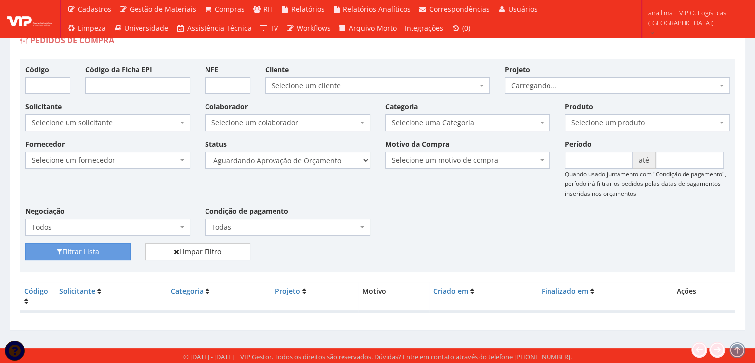
scroll to position [20, 0]
